Goal: Find specific page/section: Find specific page/section

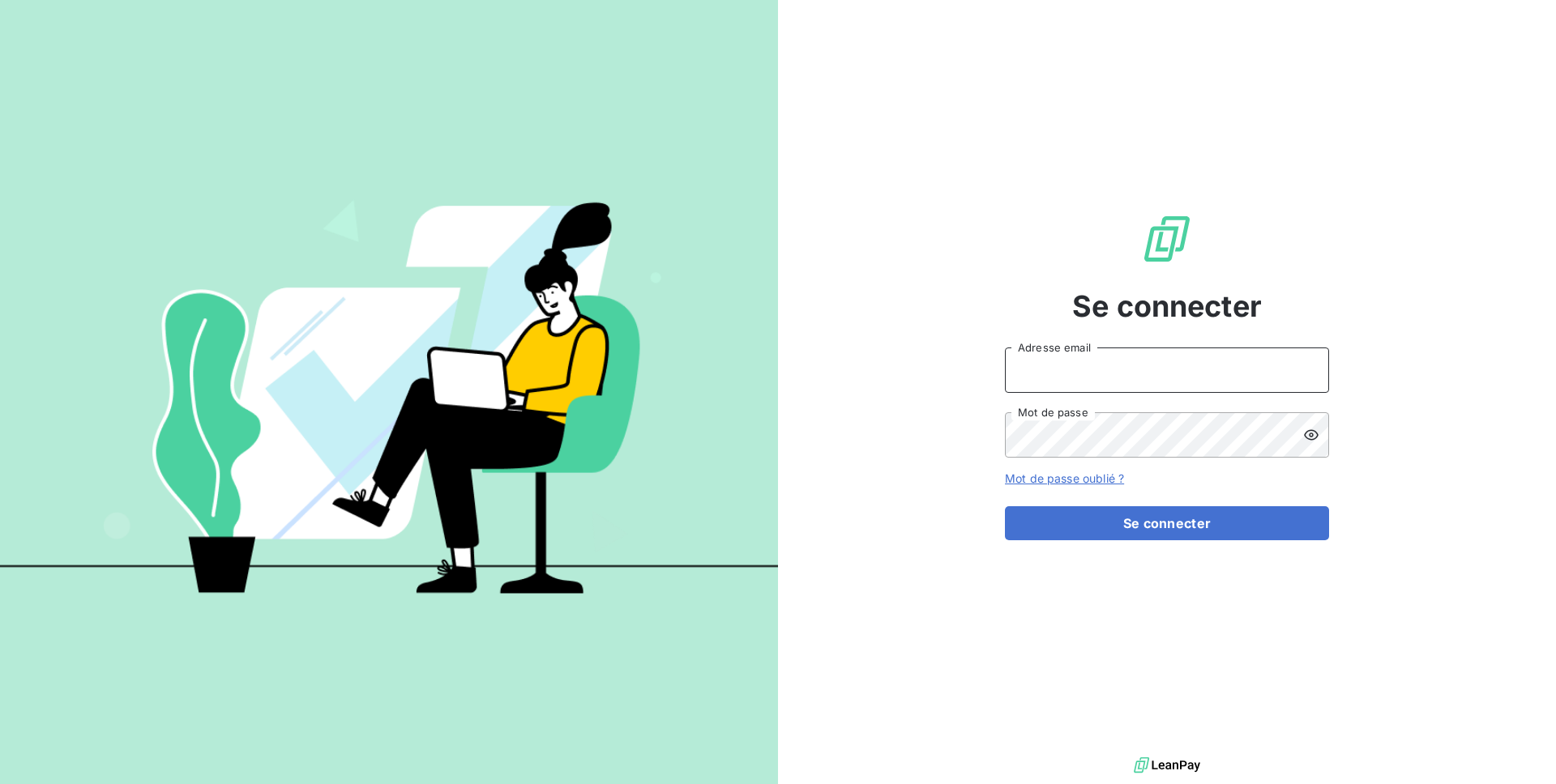
click at [1088, 383] on input "Adresse email" at bounding box center [1167, 370] width 325 height 46
type input "admin@mls"
click at [1005, 506] on button "Se connecter" at bounding box center [1167, 523] width 325 height 34
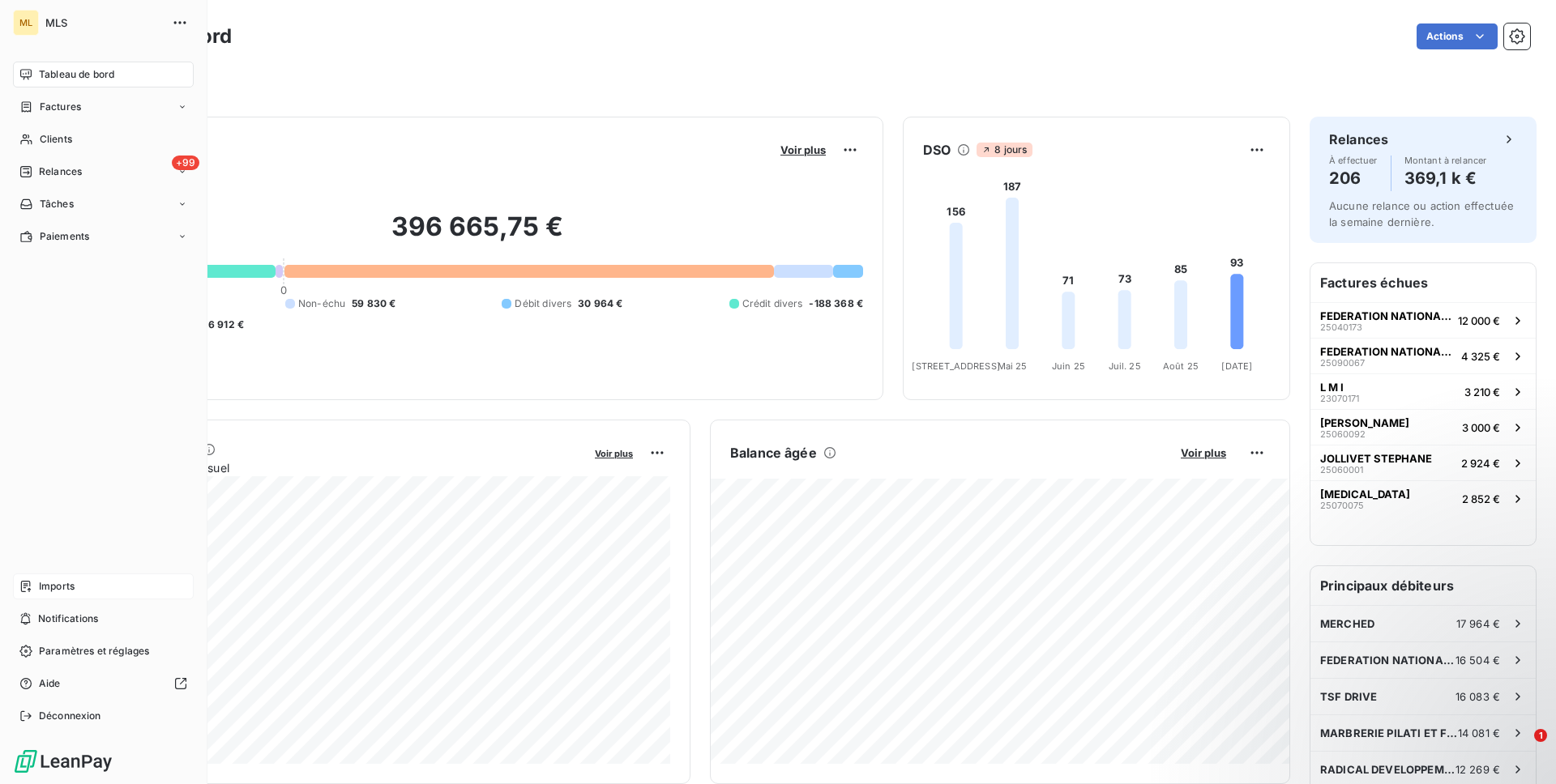
click at [96, 582] on div "Imports" at bounding box center [103, 587] width 181 height 26
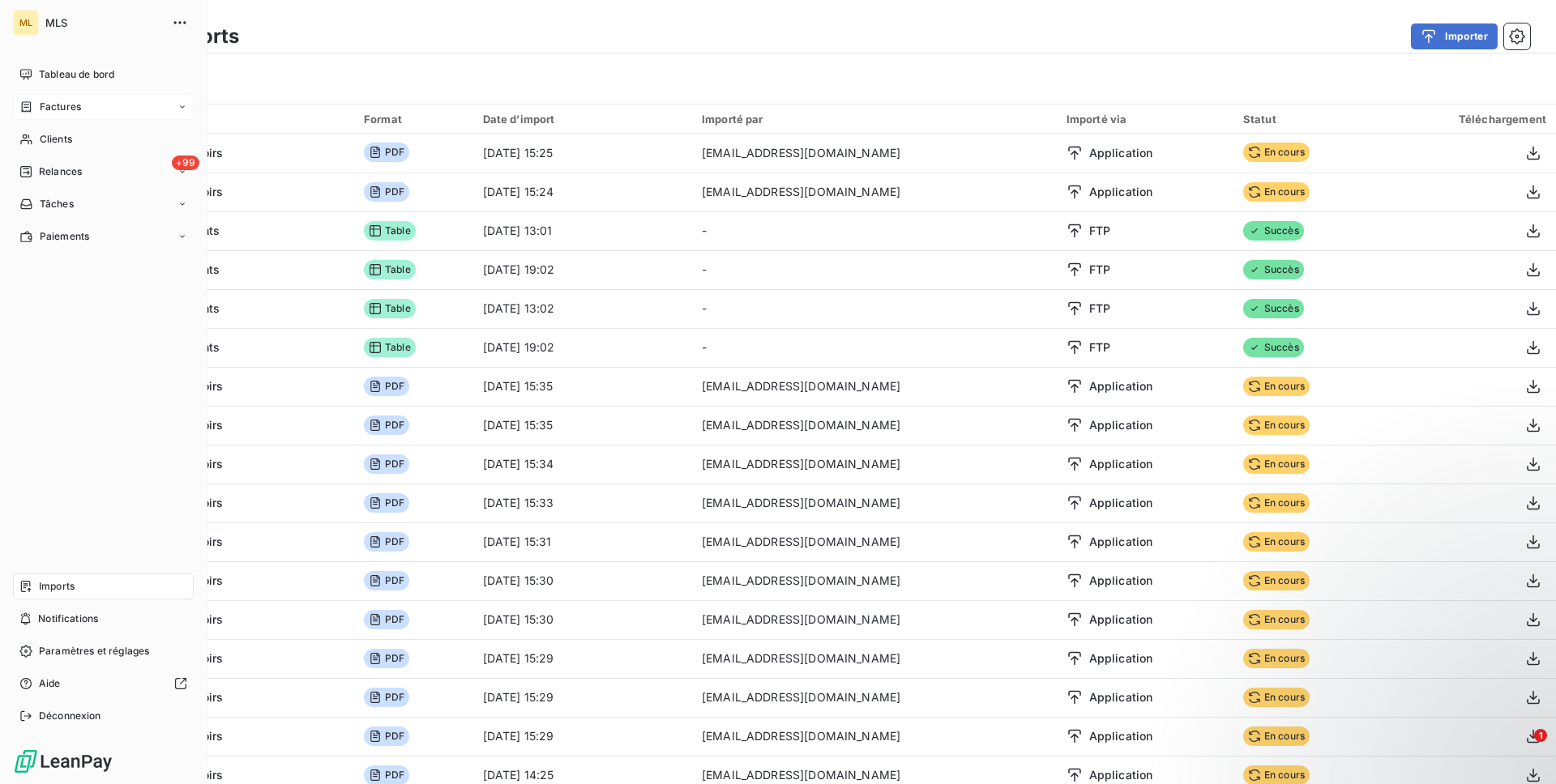
click at [22, 94] on div "Factures" at bounding box center [103, 107] width 181 height 26
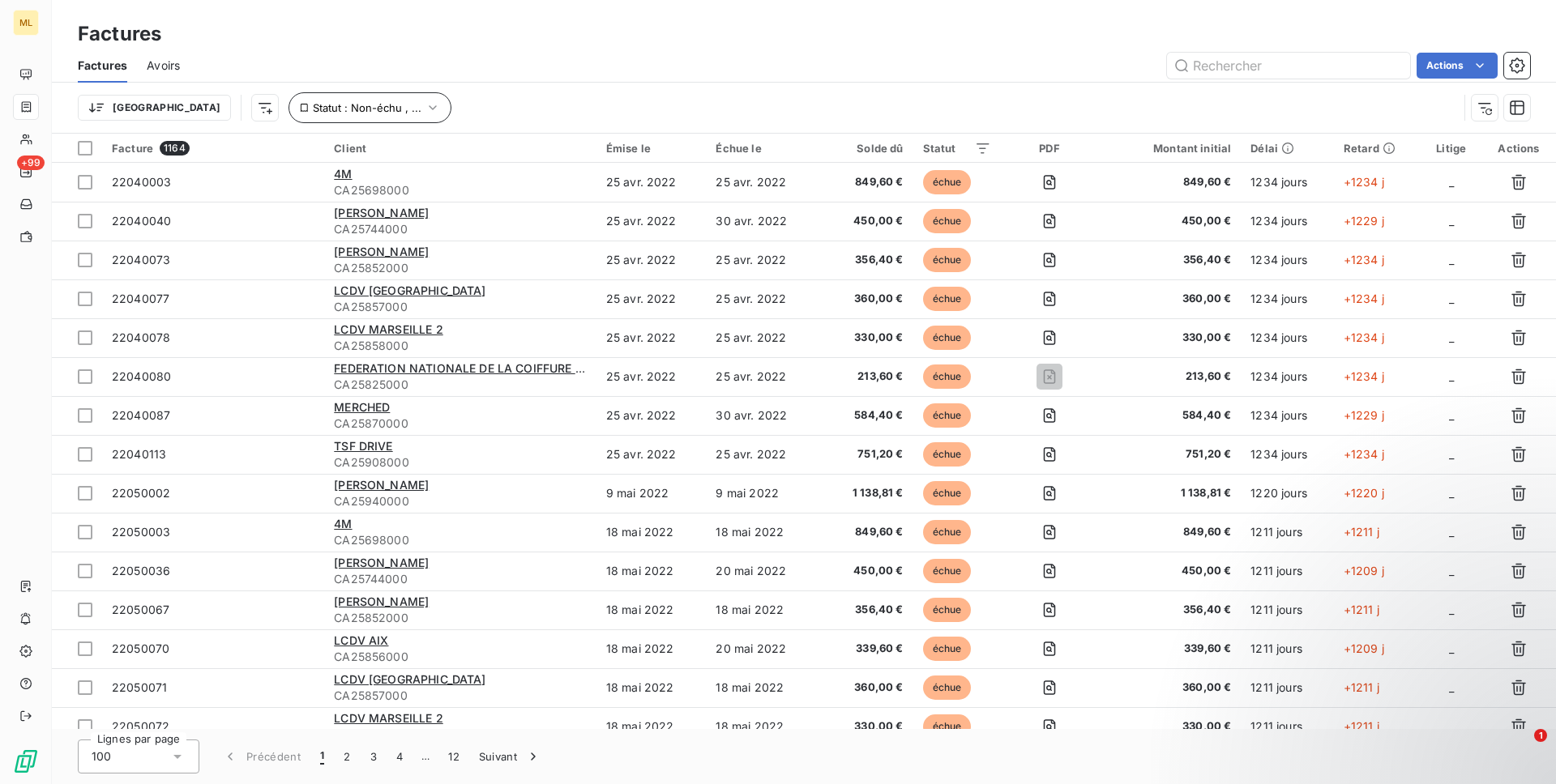
click at [313, 113] on span "Statut : Non-échu , ..." at bounding box center [367, 108] width 109 height 13
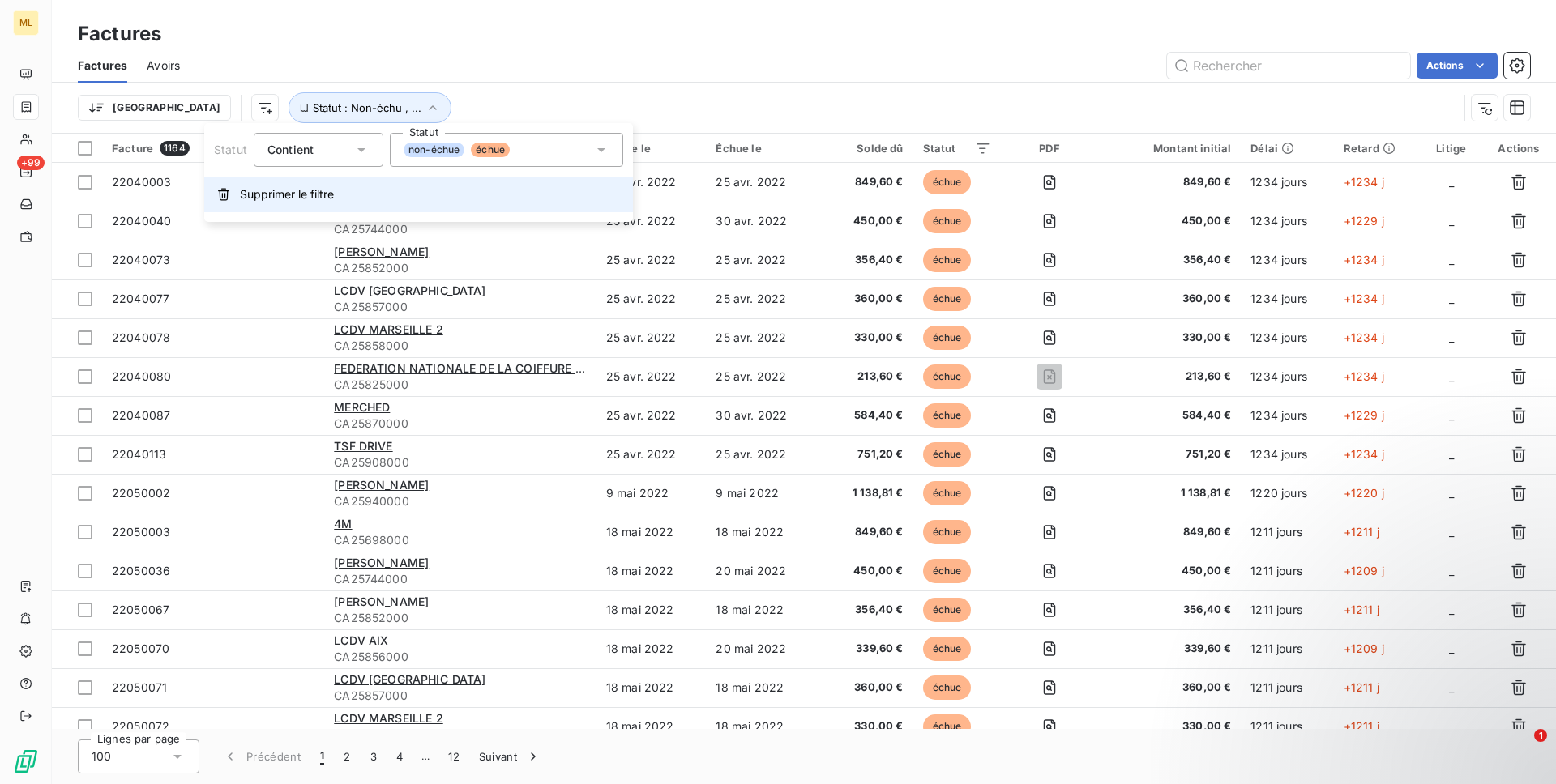
click at [329, 200] on span "Supprimer le filtre" at bounding box center [286, 195] width 94 height 16
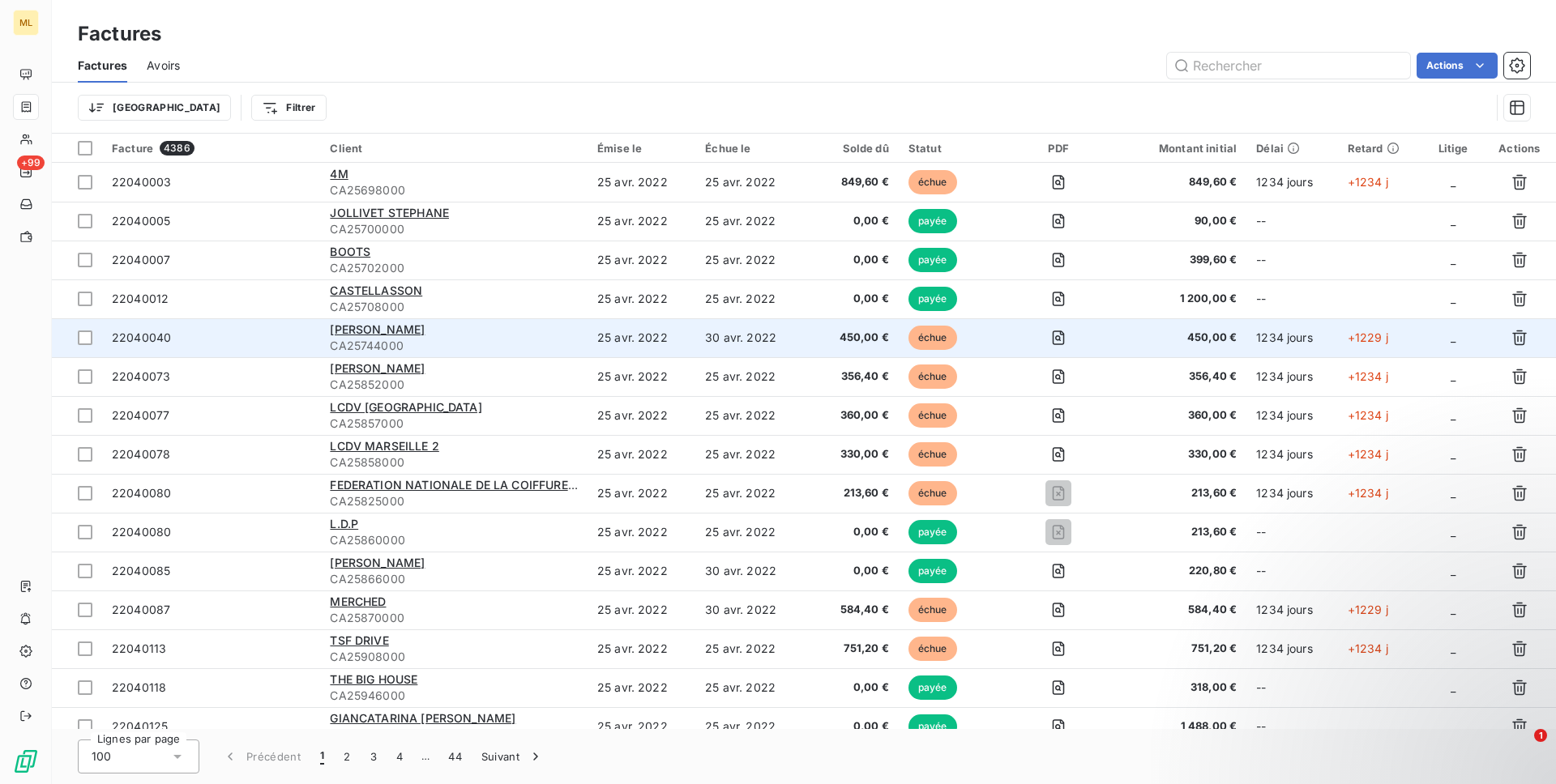
click at [272, 339] on span "22040040" at bounding box center [210, 338] width 198 height 16
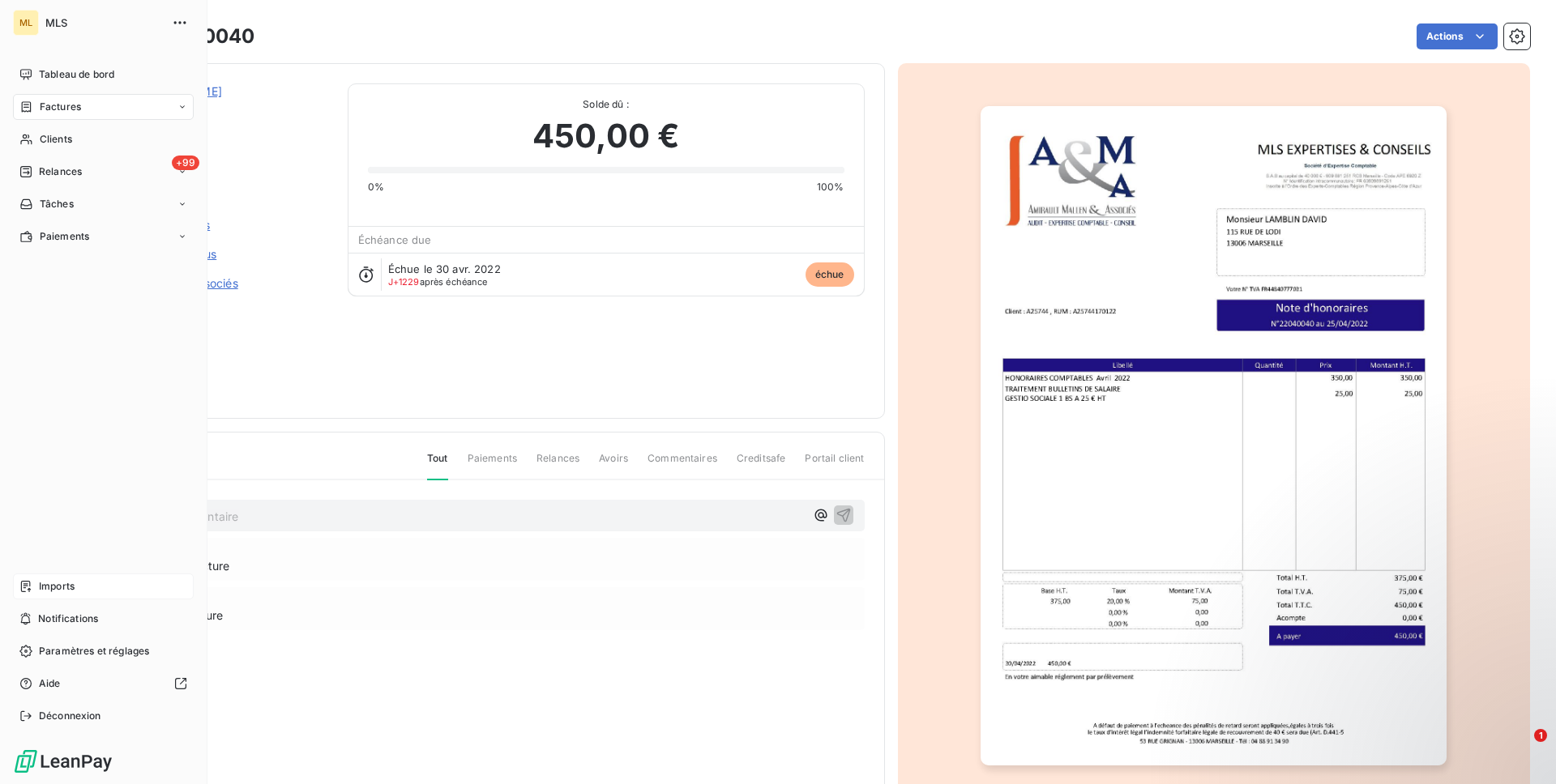
click at [54, 581] on span "Imports" at bounding box center [57, 587] width 36 height 15
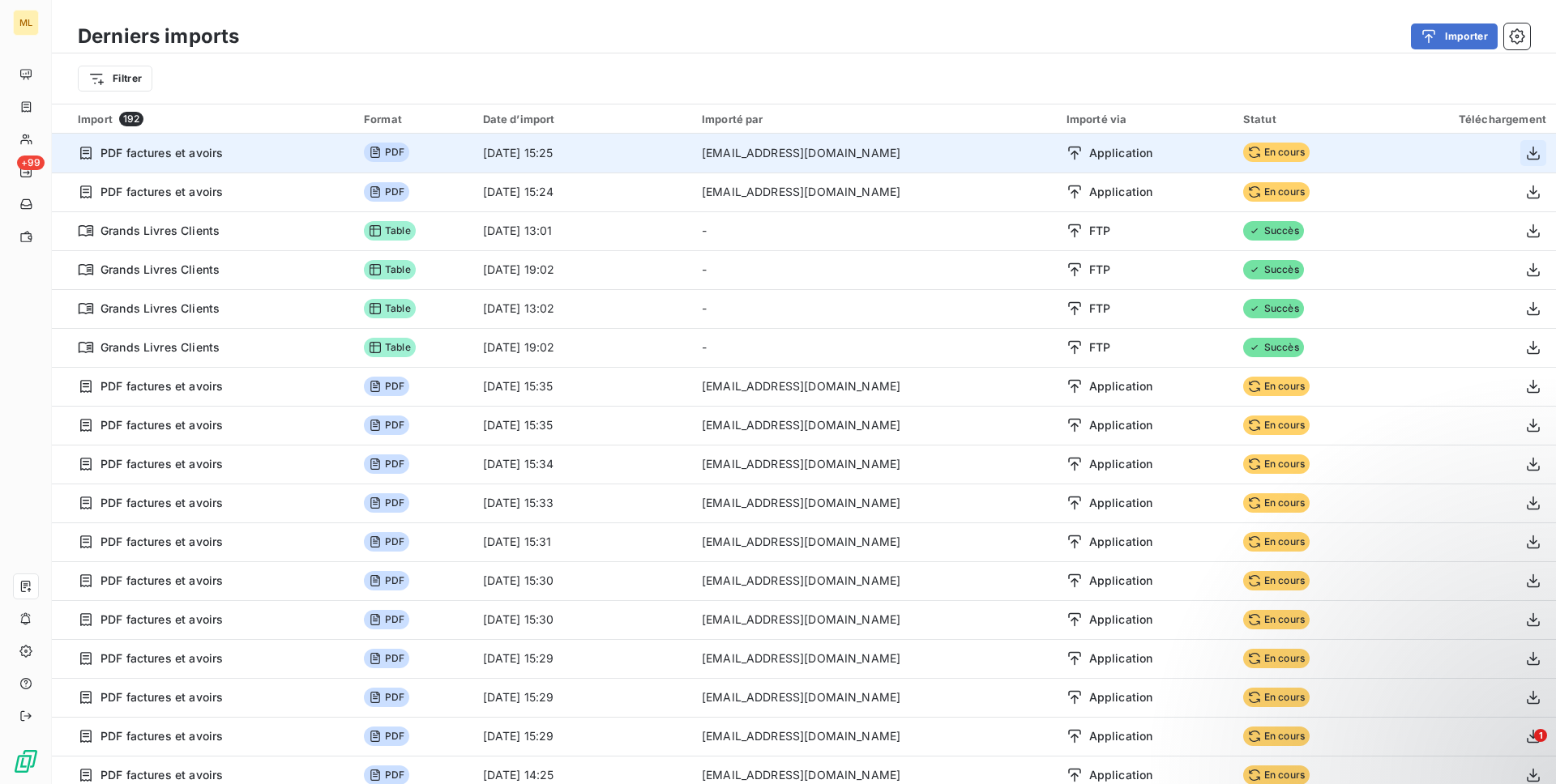
click at [1527, 147] on icon "button" at bounding box center [1533, 153] width 13 height 14
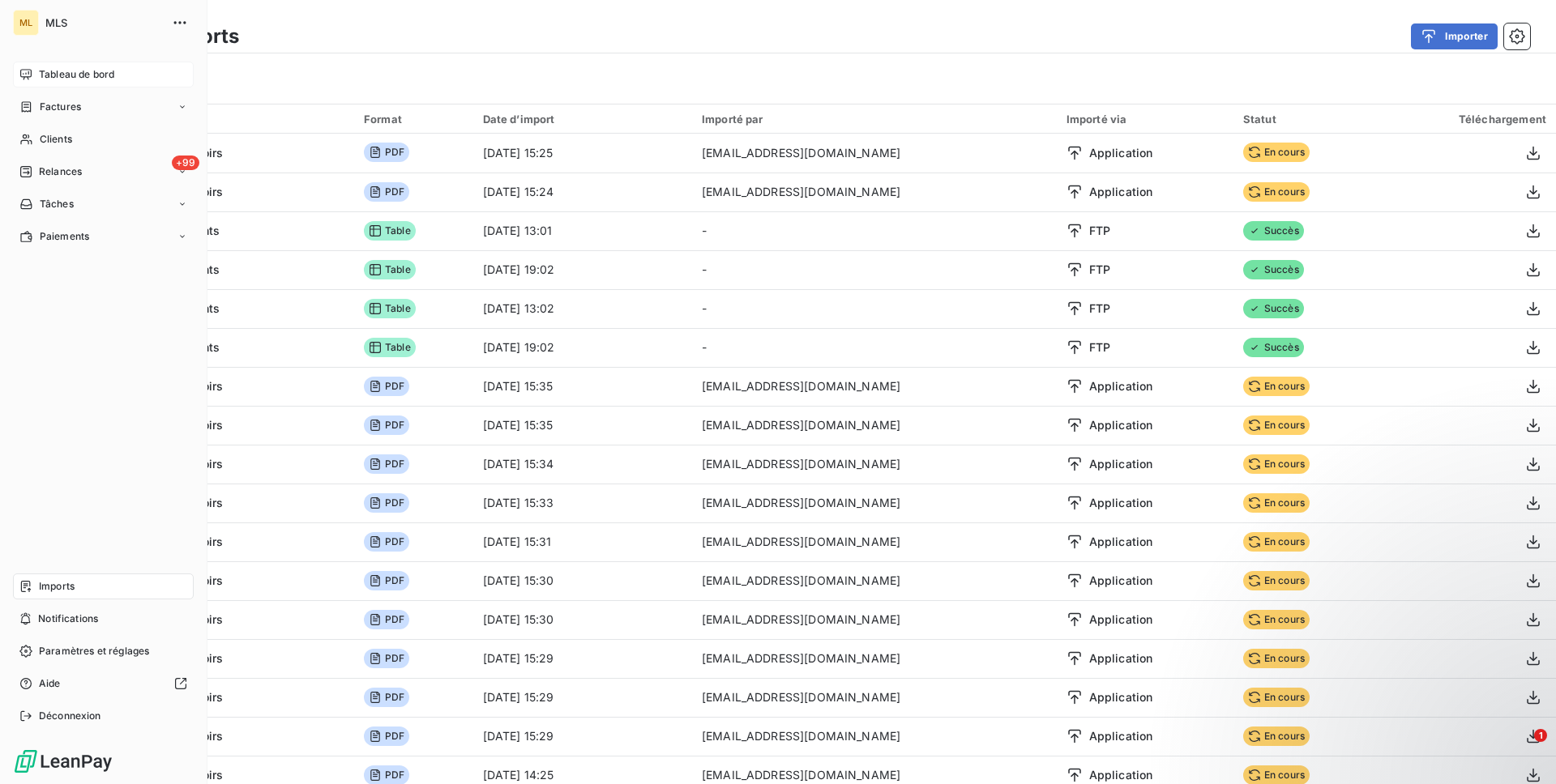
click at [35, 73] on div "Tableau de bord" at bounding box center [103, 74] width 181 height 26
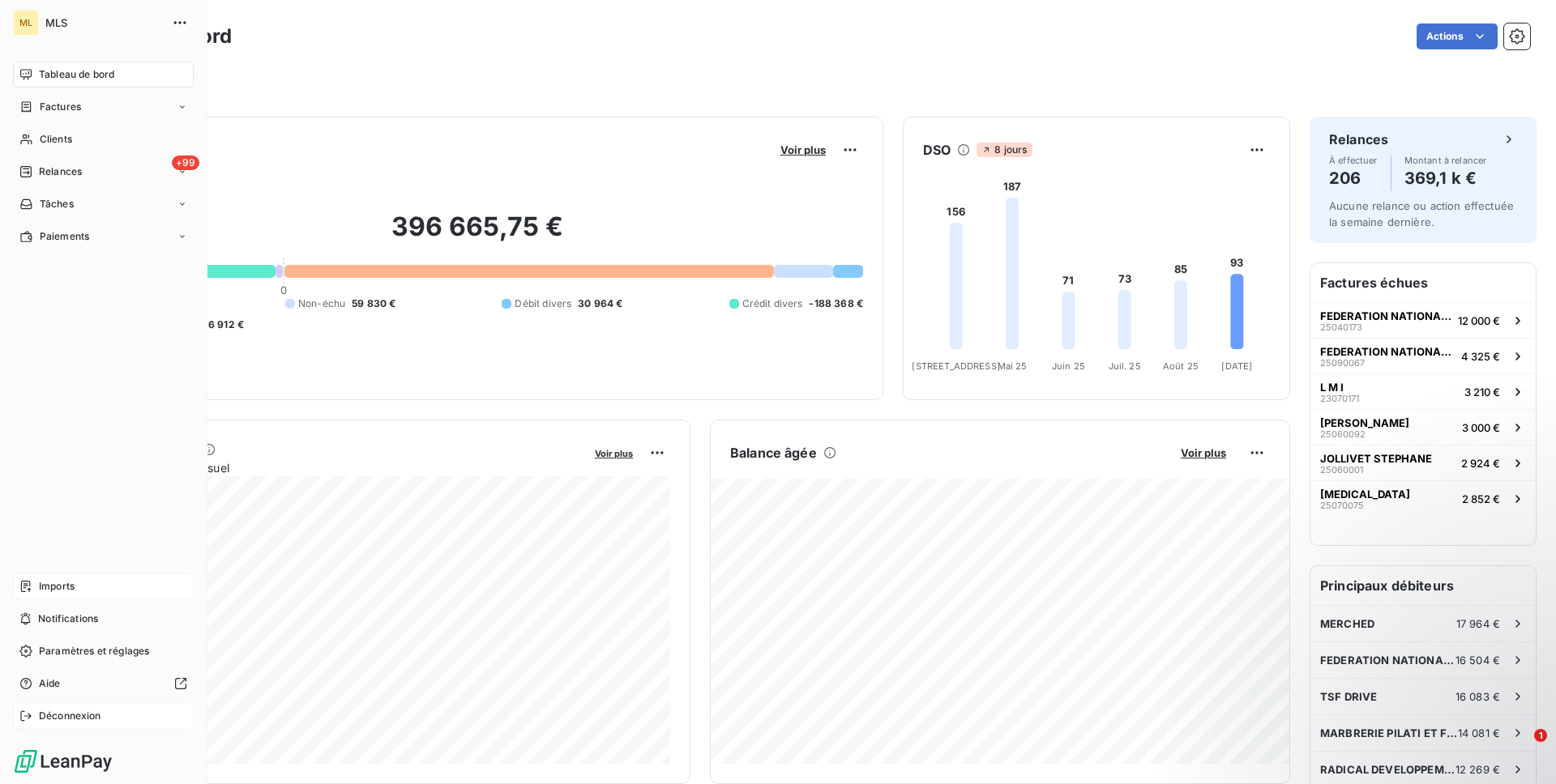
click at [56, 728] on div "Déconnexion" at bounding box center [103, 715] width 181 height 26
